Goal: Task Accomplishment & Management: Use online tool/utility

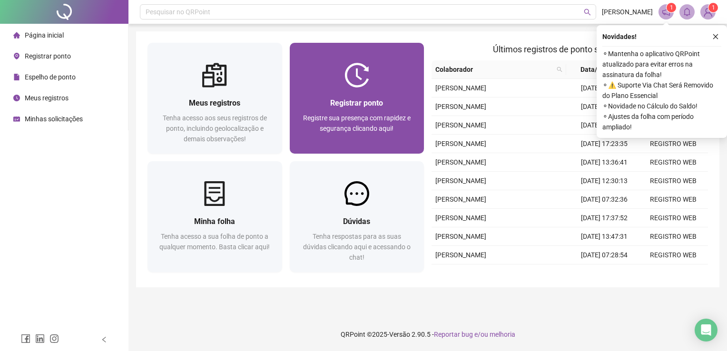
click at [342, 92] on div "Registrar ponto Registre sua presença com rapidez e segurança clicando aqui!" at bounding box center [357, 121] width 135 height 66
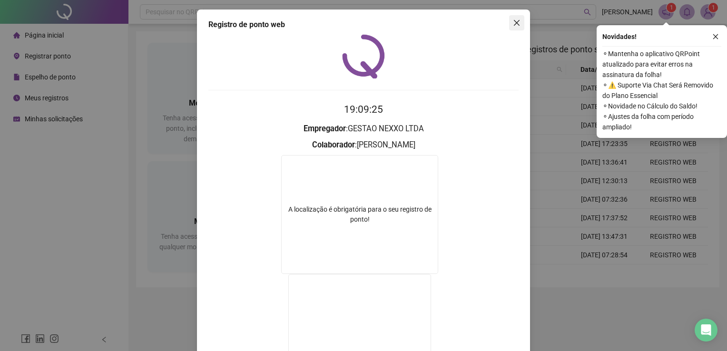
click at [513, 20] on icon "close" at bounding box center [517, 23] width 8 height 8
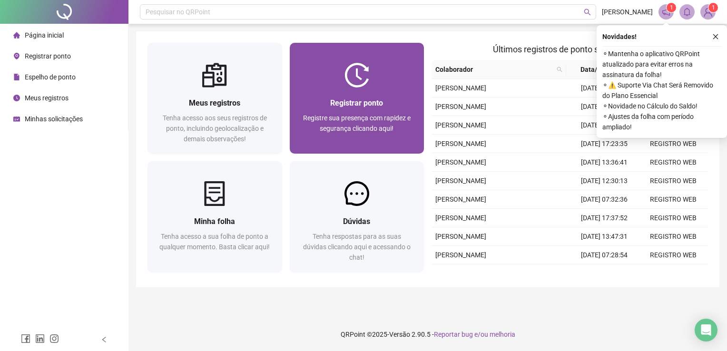
click at [375, 100] on span "Registrar ponto" at bounding box center [356, 102] width 53 height 9
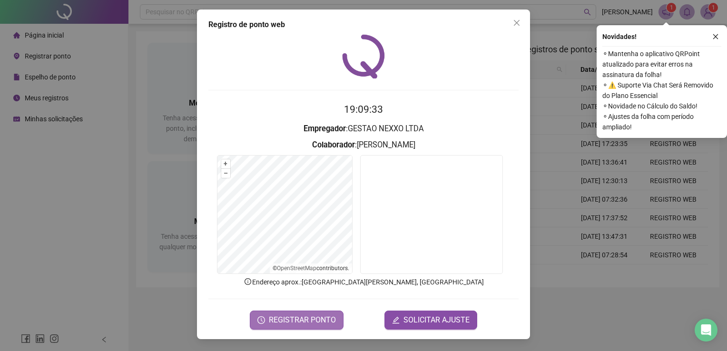
click at [330, 321] on span "REGISTRAR PONTO" at bounding box center [302, 319] width 67 height 11
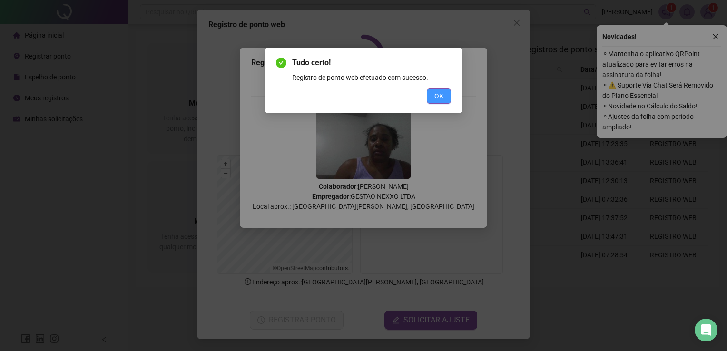
click at [443, 96] on span "OK" at bounding box center [438, 96] width 9 height 10
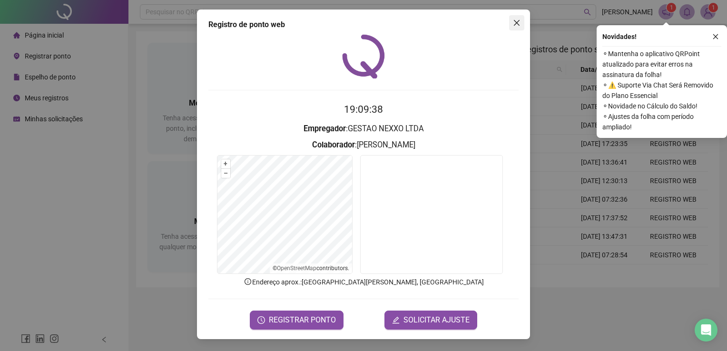
click at [520, 22] on span "Close" at bounding box center [516, 23] width 15 height 8
